Goal: Task Accomplishment & Management: Manage account settings

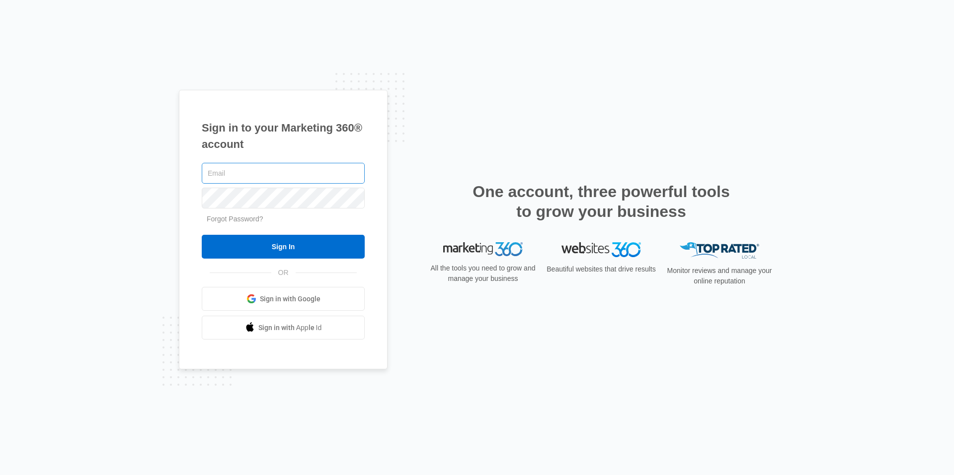
click at [302, 179] on input "text" at bounding box center [283, 173] width 163 height 21
type input "[EMAIL_ADDRESS][DOMAIN_NAME]"
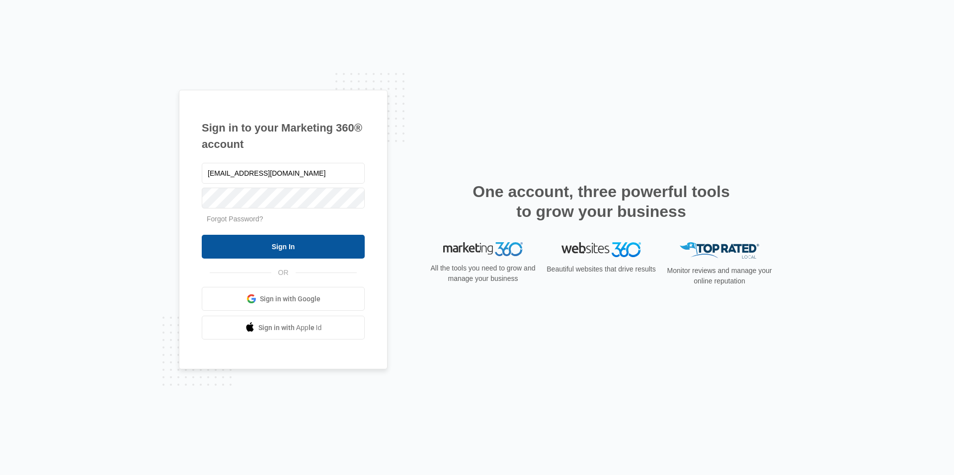
click at [275, 248] on input "Sign In" at bounding box center [283, 247] width 163 height 24
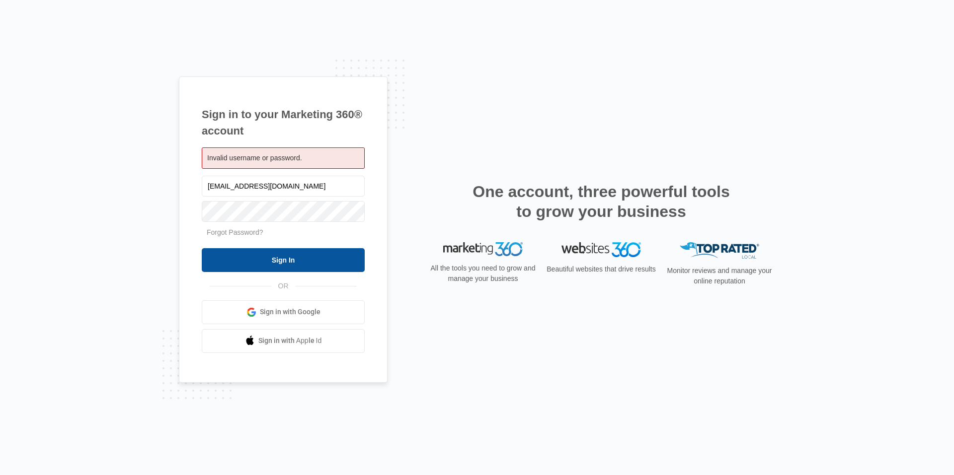
drag, startPoint x: 280, startPoint y: 269, endPoint x: 283, endPoint y: 258, distance: 11.5
click at [281, 269] on input "Sign In" at bounding box center [283, 260] width 163 height 24
click at [253, 232] on link "Forgot Password?" at bounding box center [235, 232] width 57 height 8
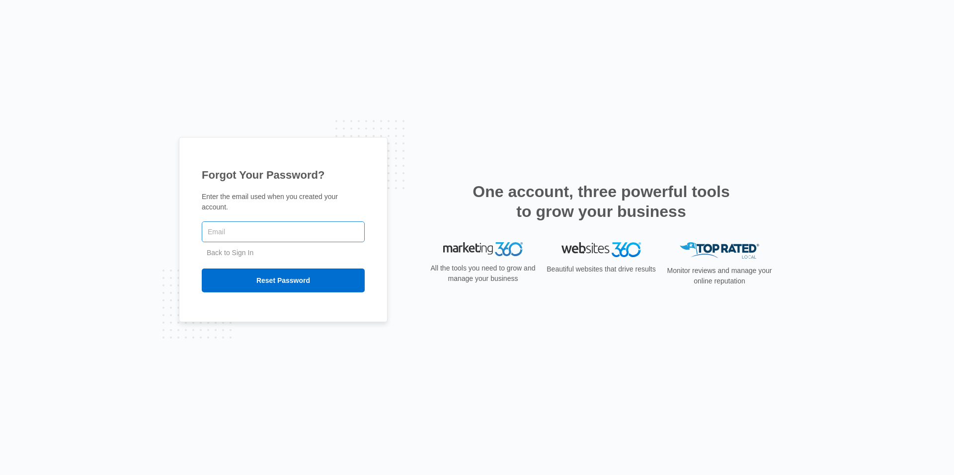
click at [249, 224] on input "text" at bounding box center [283, 232] width 163 height 21
type input "[EMAIL_ADDRESS][DOMAIN_NAME]"
click at [282, 269] on input "Reset Password" at bounding box center [283, 281] width 163 height 24
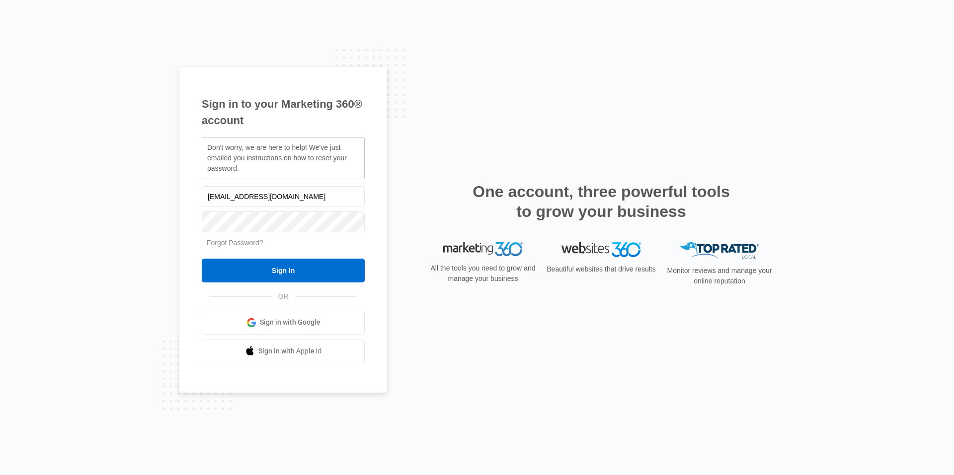
click at [250, 243] on link "Forgot Password?" at bounding box center [235, 243] width 57 height 8
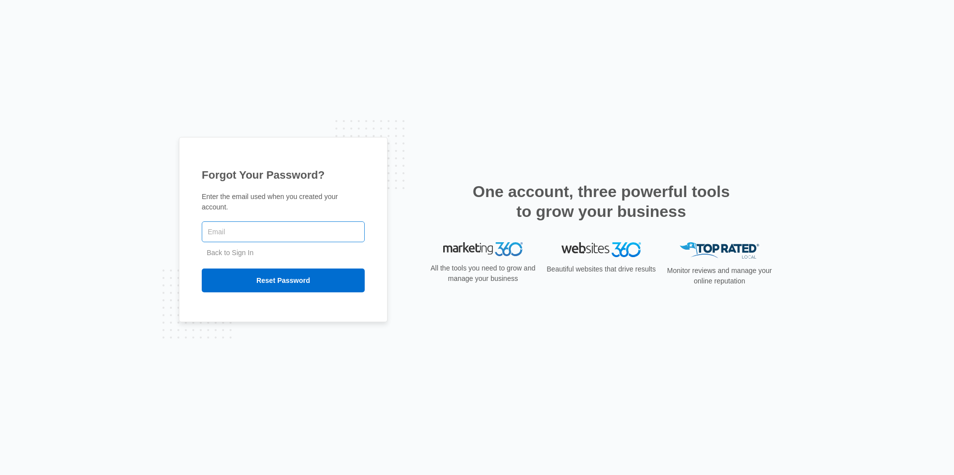
click at [254, 224] on input "text" at bounding box center [283, 232] width 163 height 21
type input "[EMAIL_ADDRESS][DOMAIN_NAME]"
click at [284, 272] on input "Reset Password" at bounding box center [283, 281] width 163 height 24
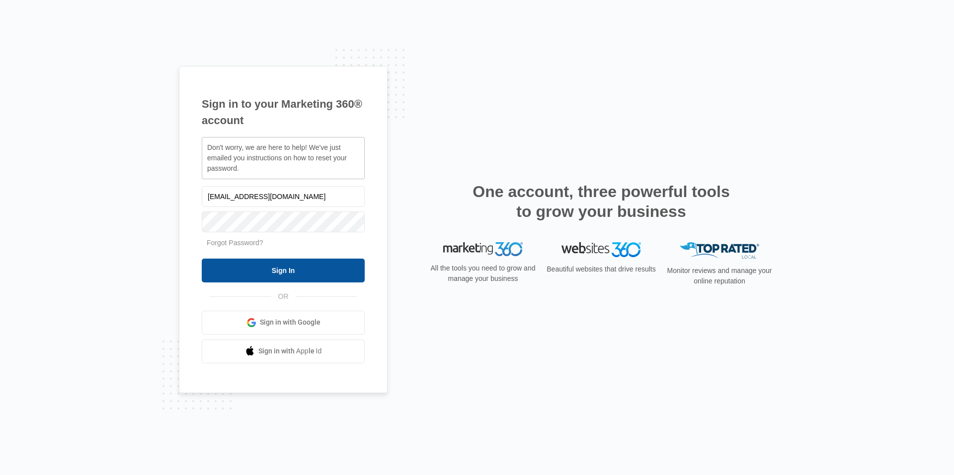
click at [294, 274] on input "Sign In" at bounding box center [283, 271] width 163 height 24
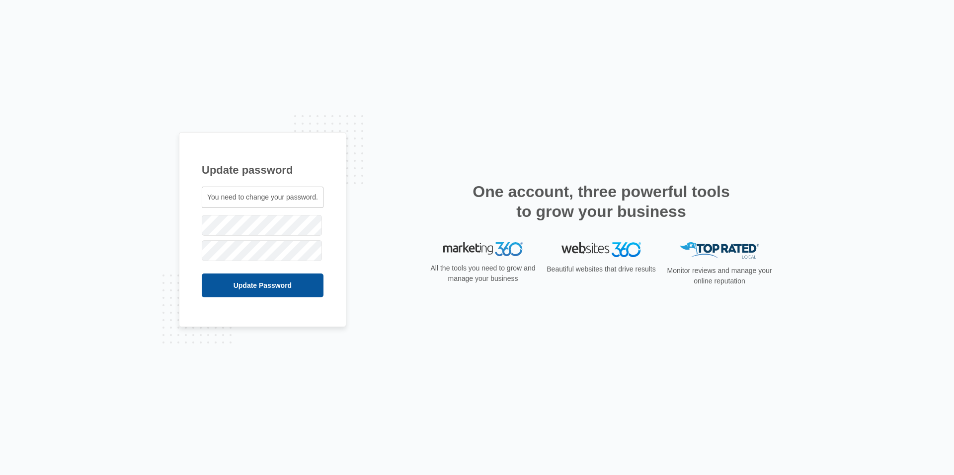
click at [265, 280] on input "Update Password" at bounding box center [263, 286] width 122 height 24
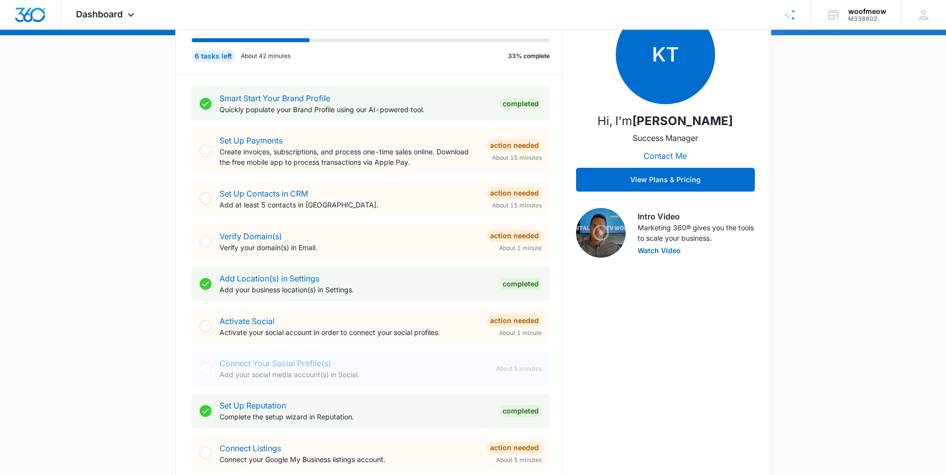
scroll to position [149, 0]
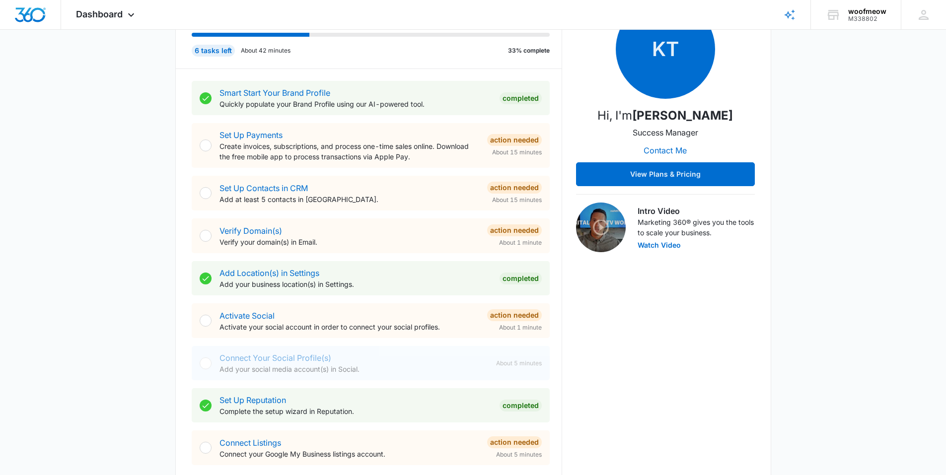
click at [337, 192] on div "Set Up Contacts in CRM Add at least 5 contacts in [GEOGRAPHIC_DATA]." at bounding box center [350, 193] width 260 height 22
click at [282, 186] on link "Set Up Contacts in CRM" at bounding box center [264, 188] width 88 height 10
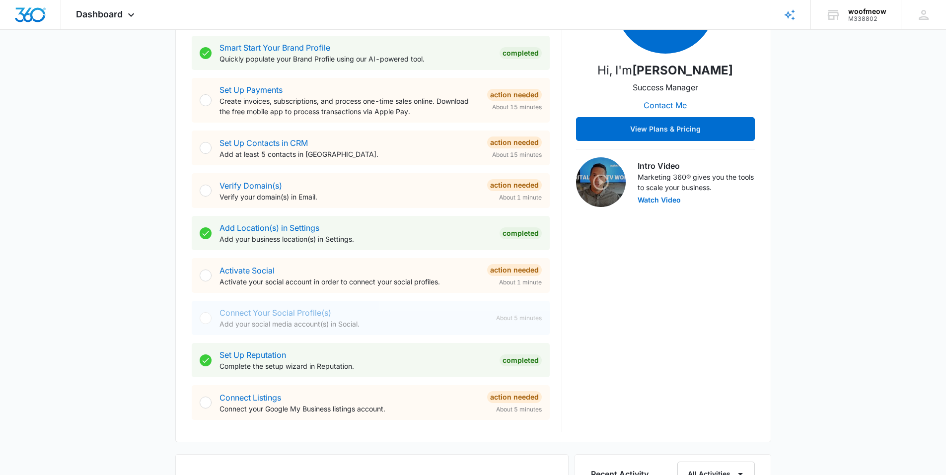
scroll to position [248, 0]
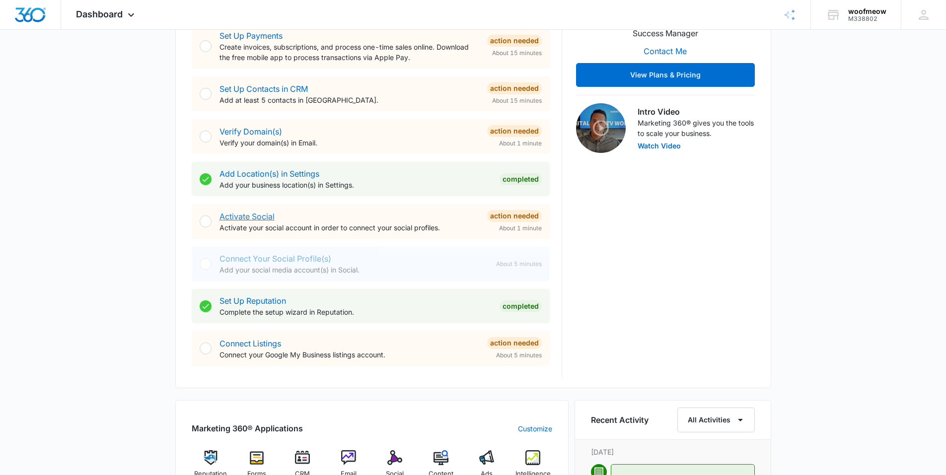
click at [247, 213] on link "Activate Social" at bounding box center [247, 217] width 55 height 10
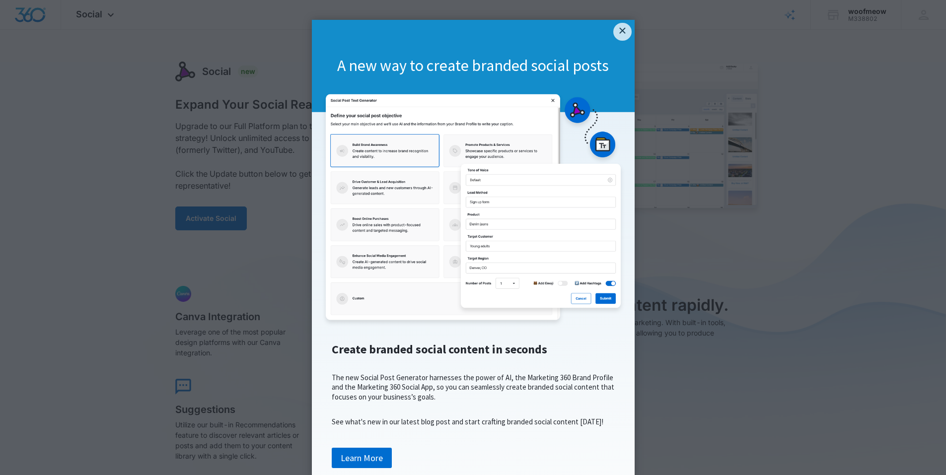
click at [623, 27] on link "×" at bounding box center [622, 32] width 18 height 18
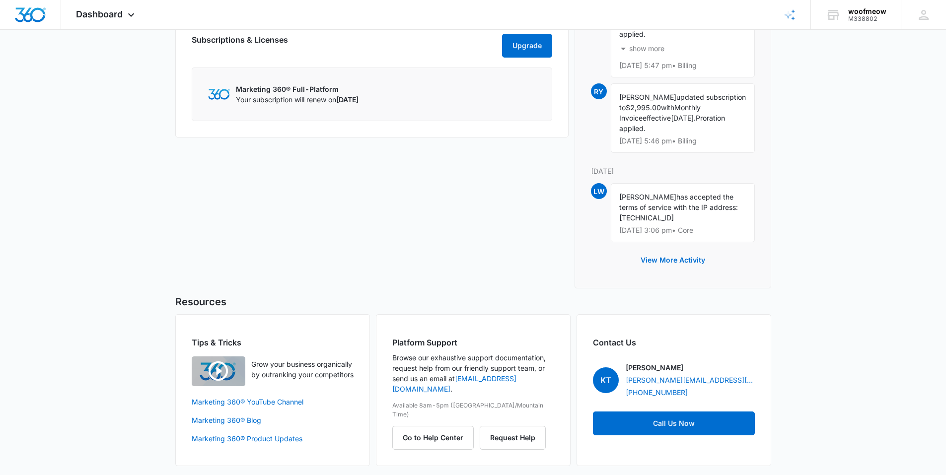
scroll to position [792, 0]
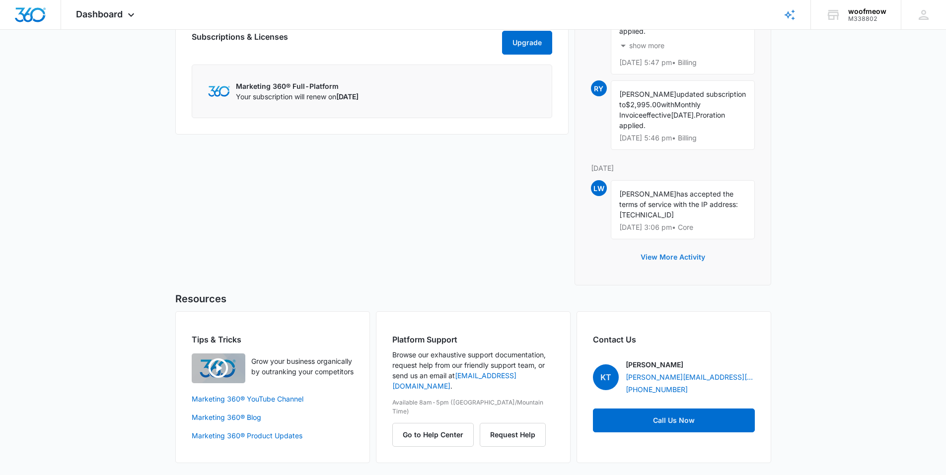
click at [681, 256] on button "View More Activity" at bounding box center [673, 257] width 84 height 24
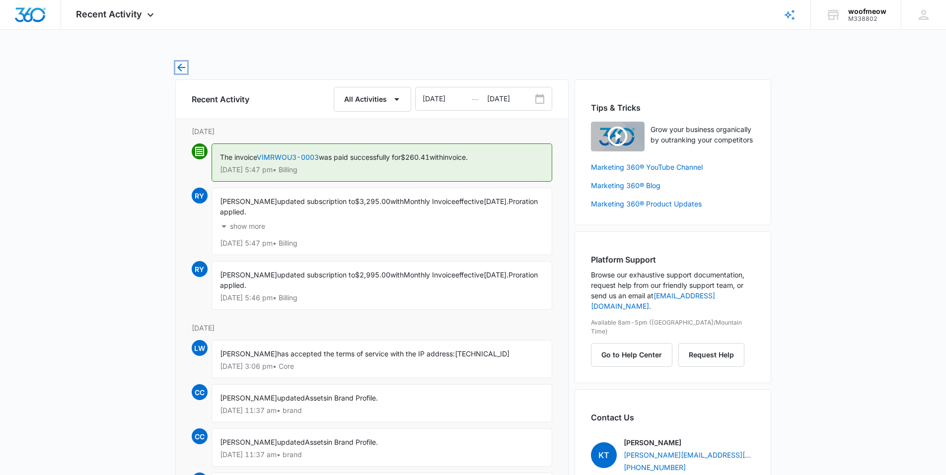
click at [186, 69] on icon "button" at bounding box center [181, 68] width 12 height 12
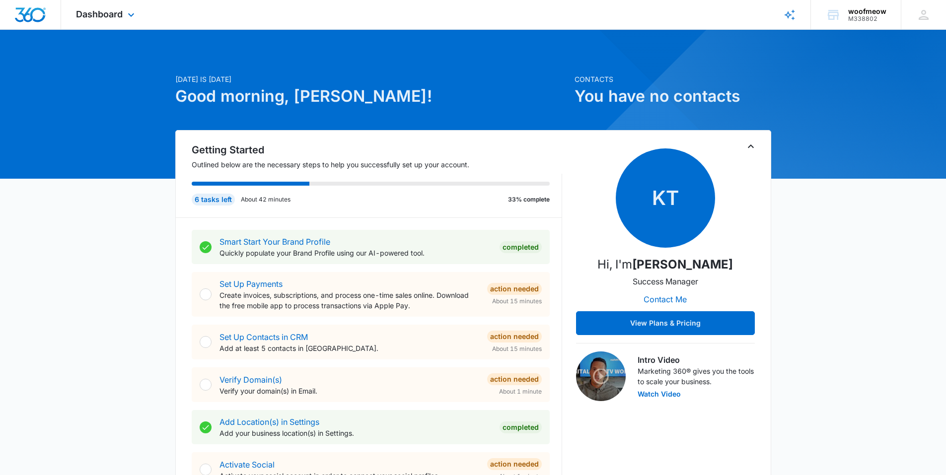
click at [123, 13] on div "Dashboard Apps Reputation Forms CRM Email Social POS Content Ads Intelligence F…" at bounding box center [106, 14] width 91 height 29
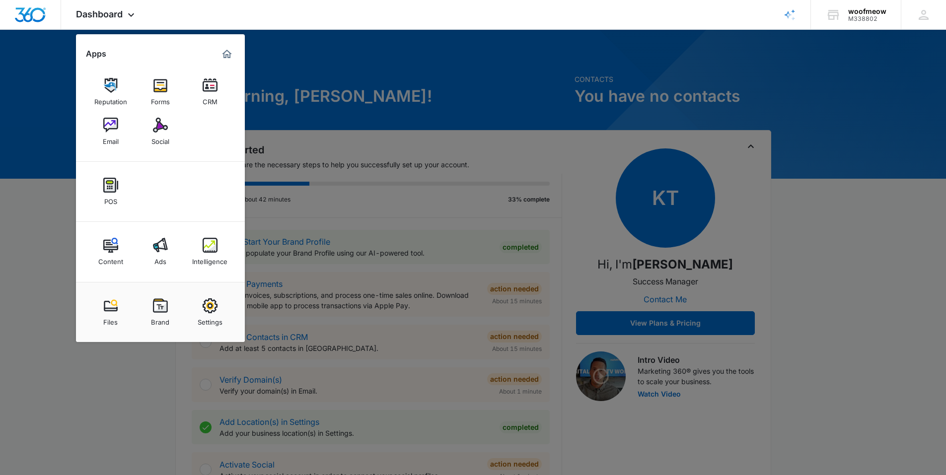
click at [113, 123] on img at bounding box center [110, 125] width 15 height 15
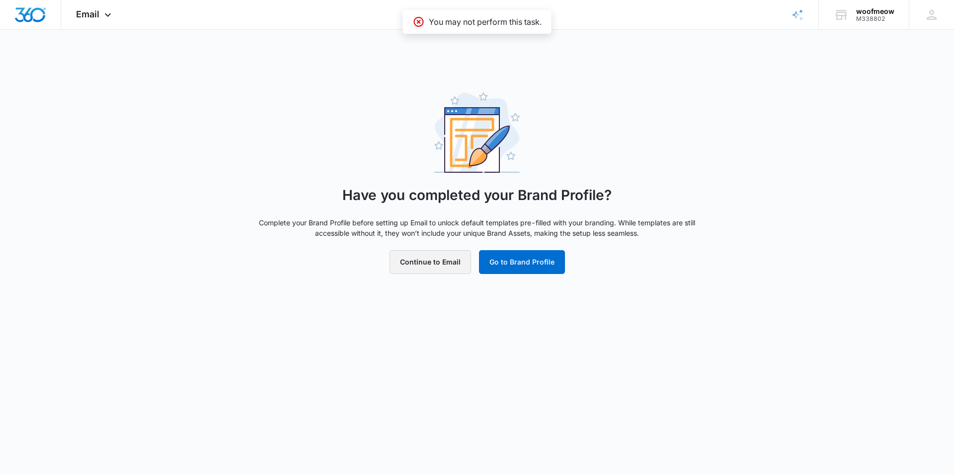
click at [439, 261] on button "Continue to Email" at bounding box center [429, 262] width 81 height 24
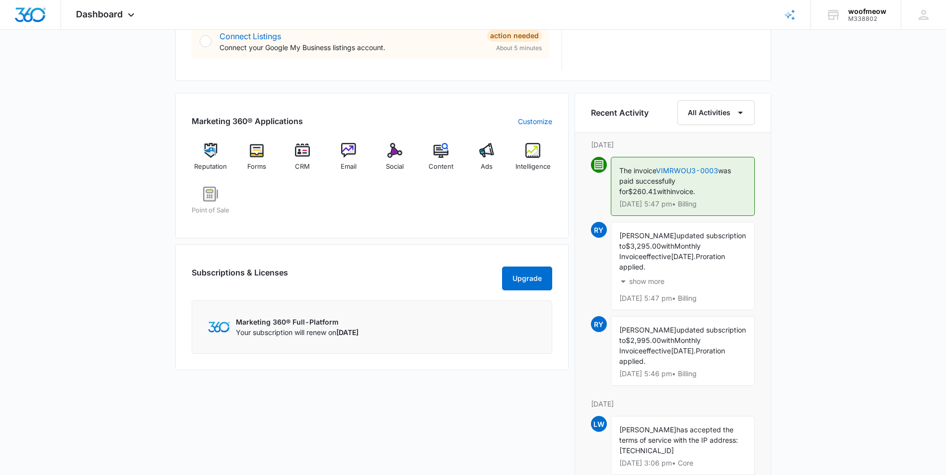
scroll to position [596, 0]
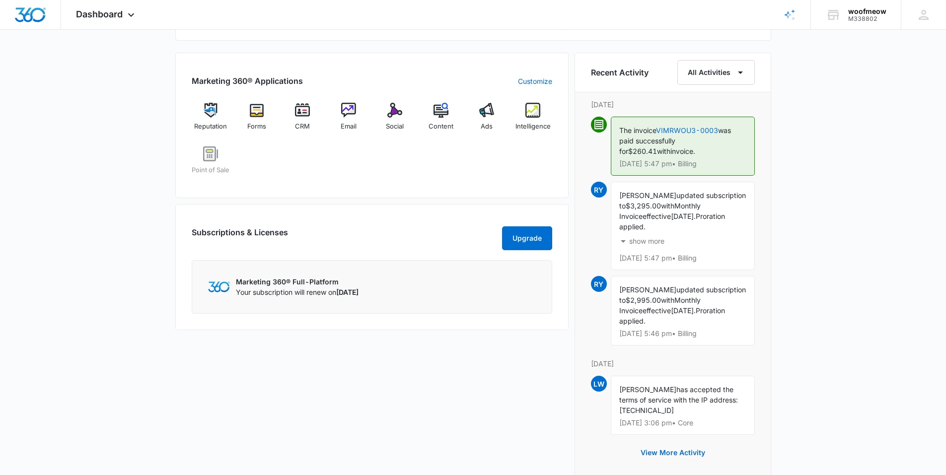
click at [134, 225] on div "[DATE] is [DATE] Good morning, [PERSON_NAME]! Contacts You have no contacts Get…" at bounding box center [473, 58] width 946 height 1225
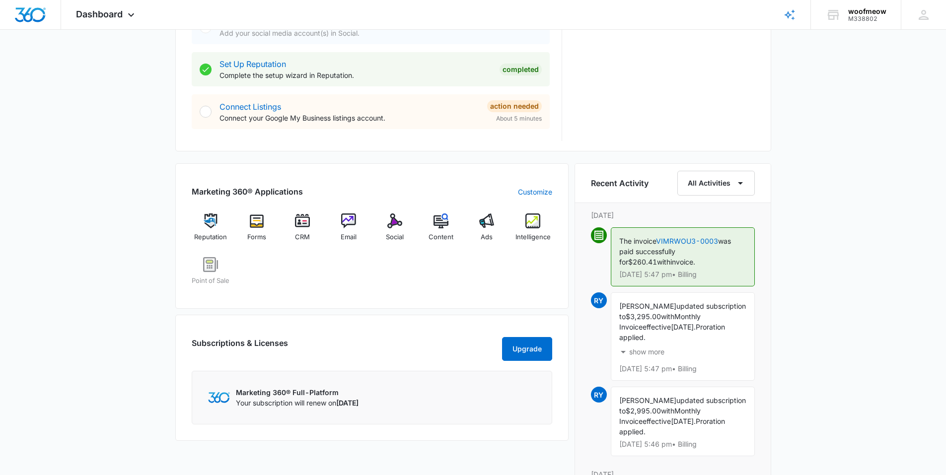
scroll to position [348, 0]
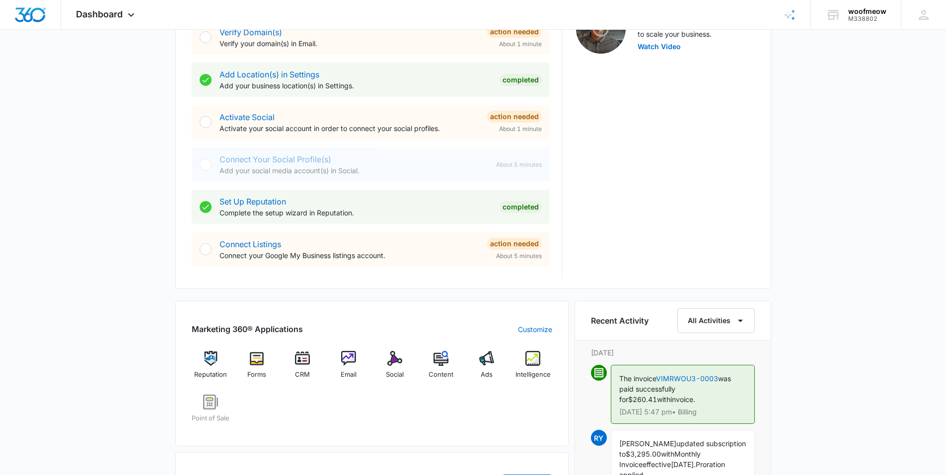
click at [636, 314] on div "Recent Activity All Activities" at bounding box center [673, 320] width 164 height 25
click at [631, 318] on h6 "Recent Activity" at bounding box center [620, 321] width 58 height 12
click at [630, 318] on h6 "Recent Activity" at bounding box center [620, 321] width 58 height 12
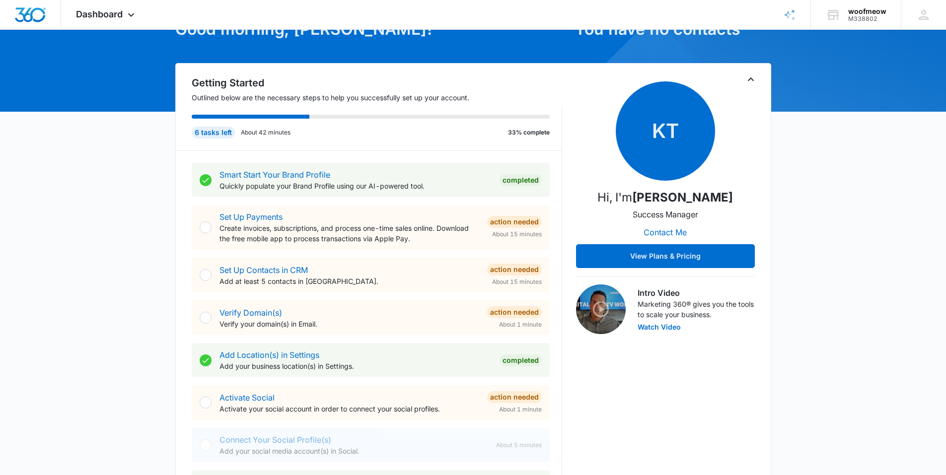
scroll to position [0, 0]
